Goal: Navigation & Orientation: Find specific page/section

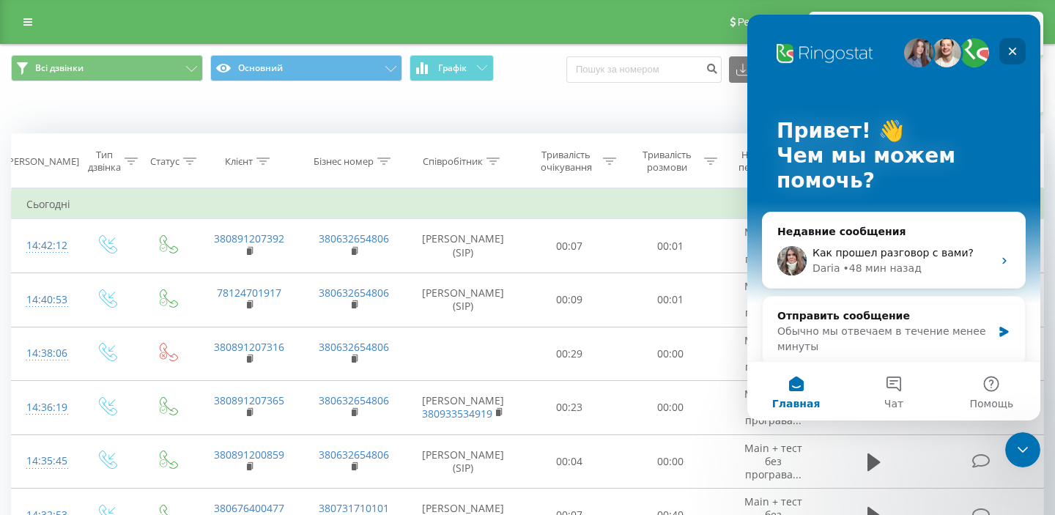
click at [1016, 51] on icon "Закрыть" at bounding box center [1012, 51] width 12 height 12
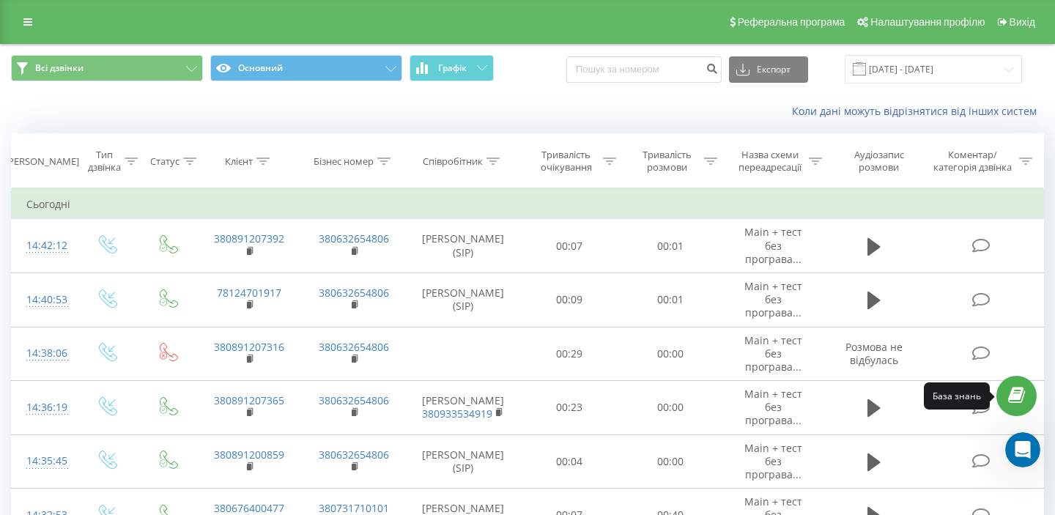
click at [1016, 400] on icon at bounding box center [1016, 396] width 17 height 14
click at [1028, 450] on div "Открыть службу сообщений Intercom" at bounding box center [1020, 447] width 48 height 48
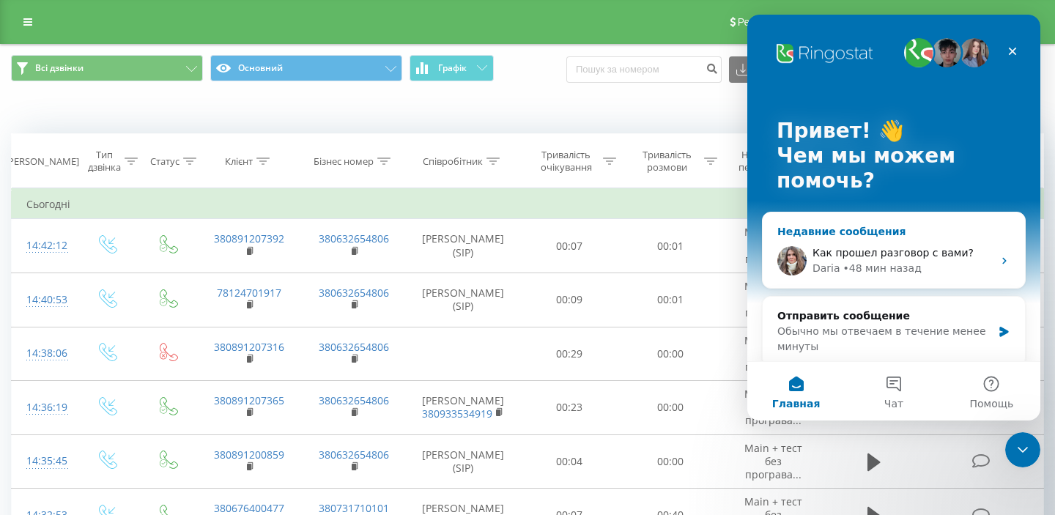
click at [934, 228] on div "Недавние сообщения" at bounding box center [893, 231] width 233 height 15
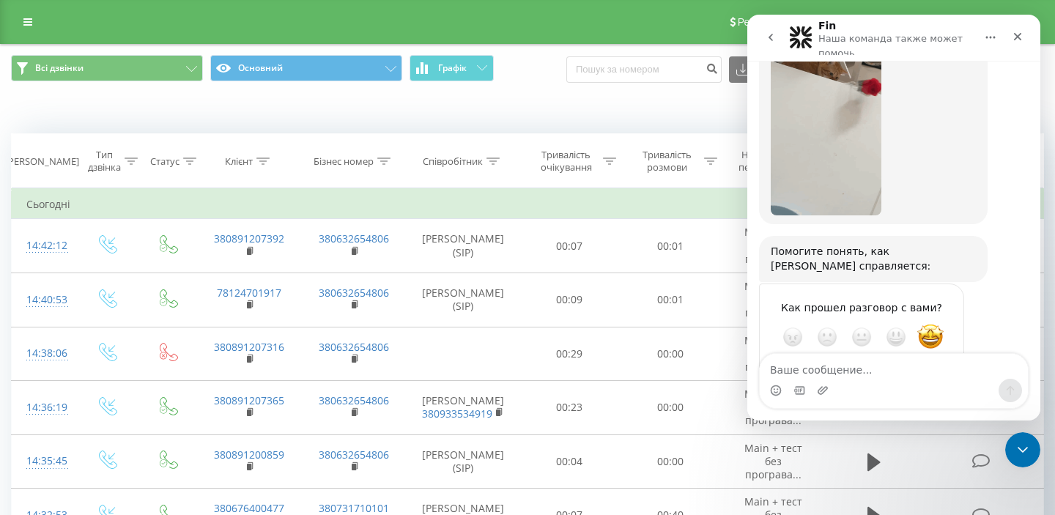
scroll to position [2198, 0]
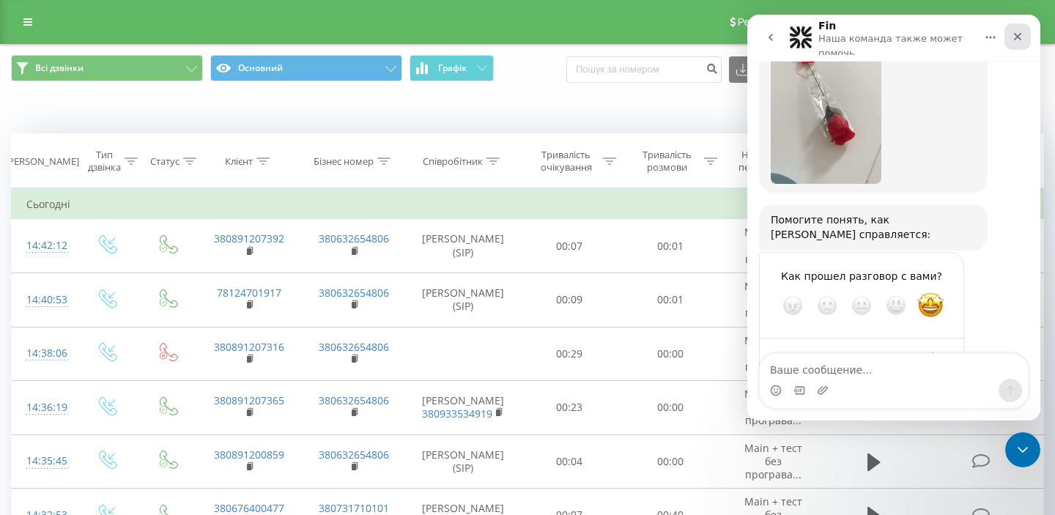
click at [1014, 38] on icon "Закрыть" at bounding box center [1017, 37] width 12 height 12
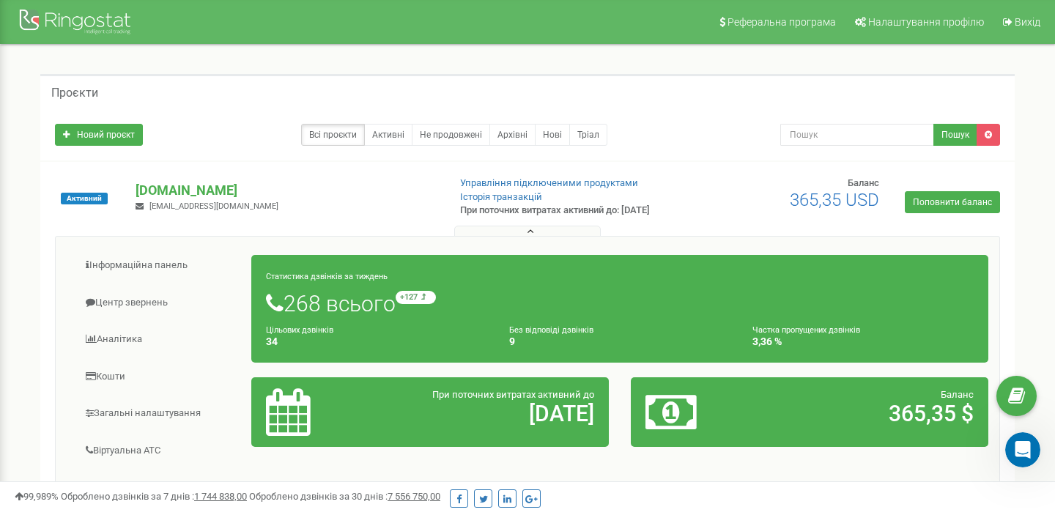
scroll to position [2, 0]
click at [126, 269] on link "Інформаційна панель" at bounding box center [159, 266] width 185 height 36
